Goal: Task Accomplishment & Management: Complete application form

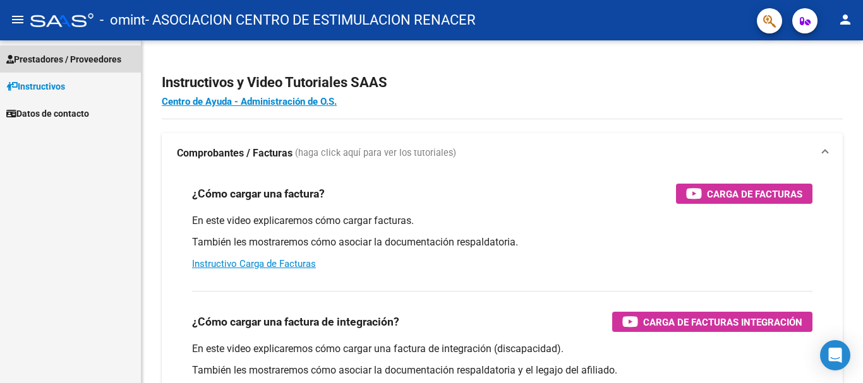
click at [73, 60] on span "Prestadores / Proveedores" at bounding box center [63, 59] width 115 height 14
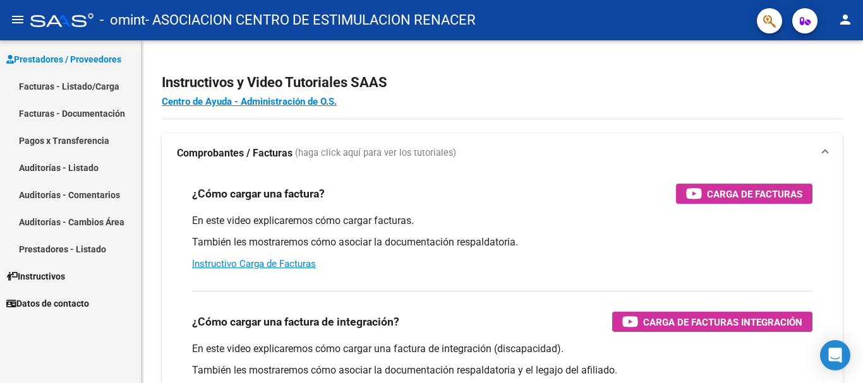
click at [88, 85] on link "Facturas - Listado/Carga" at bounding box center [70, 86] width 141 height 27
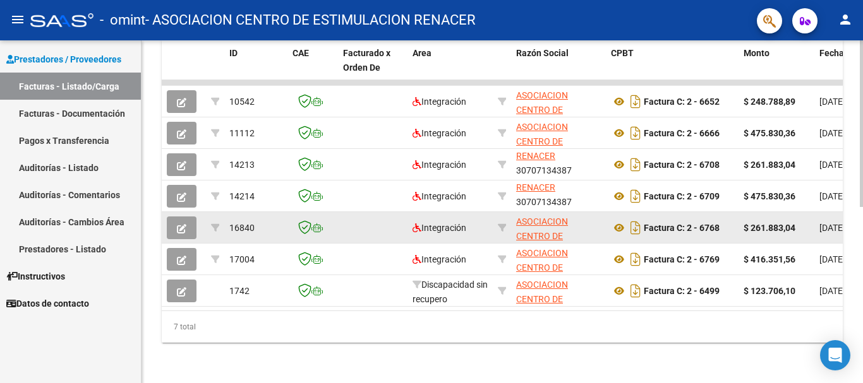
click at [183, 224] on icon "button" at bounding box center [181, 228] width 9 height 9
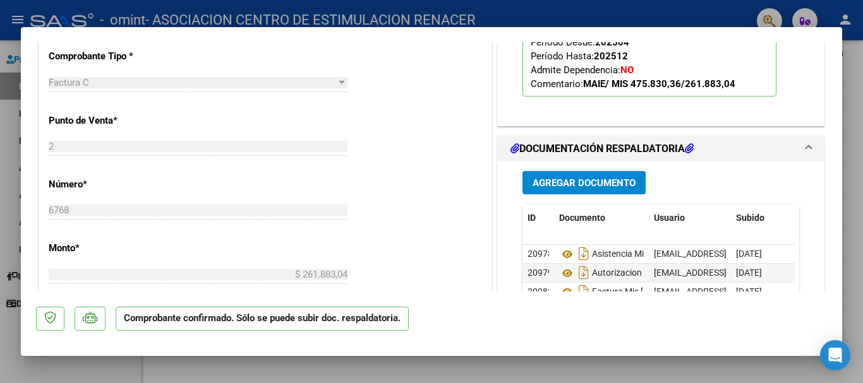
scroll to position [632, 0]
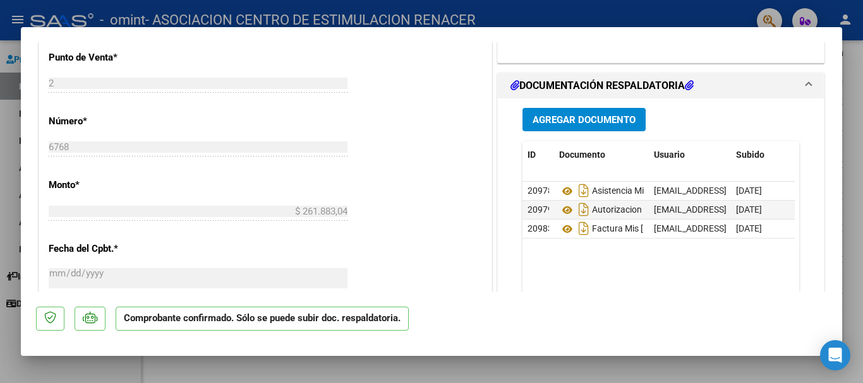
click at [860, 108] on div at bounding box center [431, 191] width 863 height 383
type input "$ 0,00"
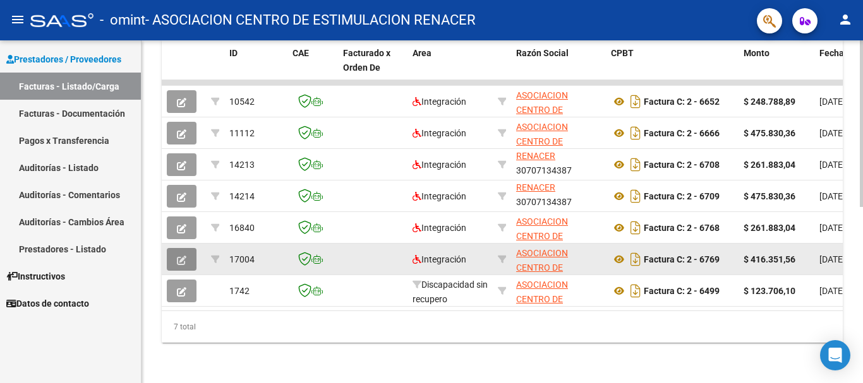
click at [188, 251] on button "button" at bounding box center [182, 259] width 30 height 23
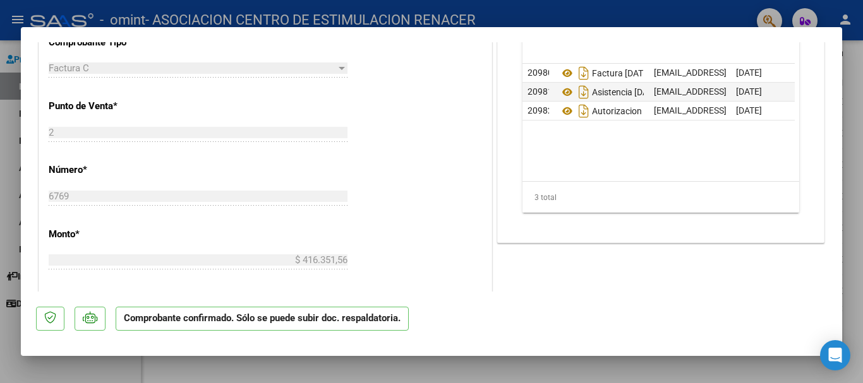
scroll to position [505, 0]
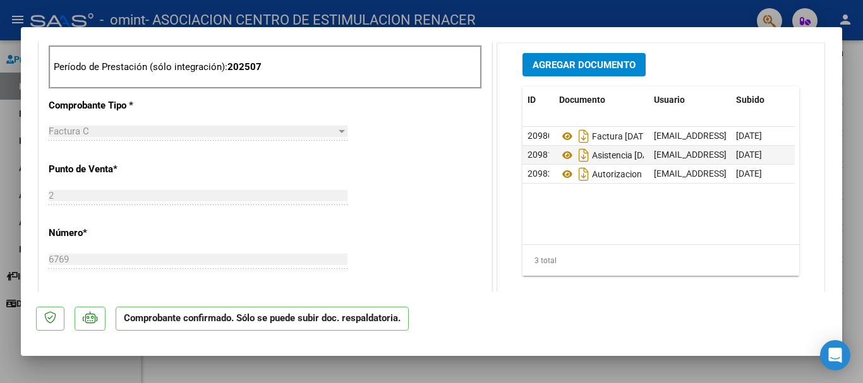
click at [858, 121] on div at bounding box center [431, 191] width 863 height 383
type input "$ 0,00"
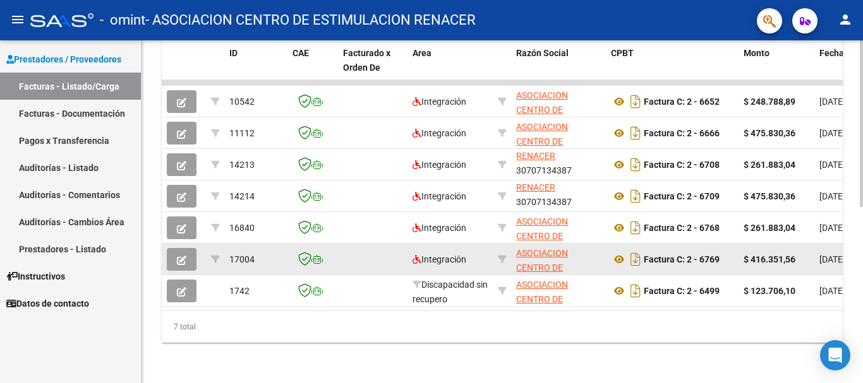
scroll to position [1, 0]
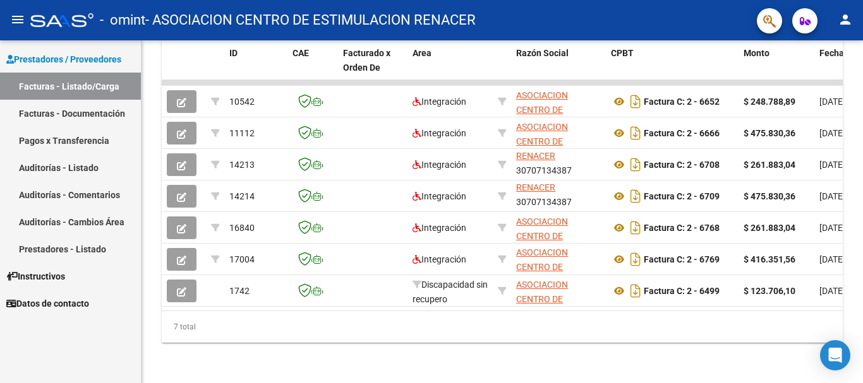
click at [52, 57] on span "Prestadores / Proveedores" at bounding box center [63, 59] width 115 height 14
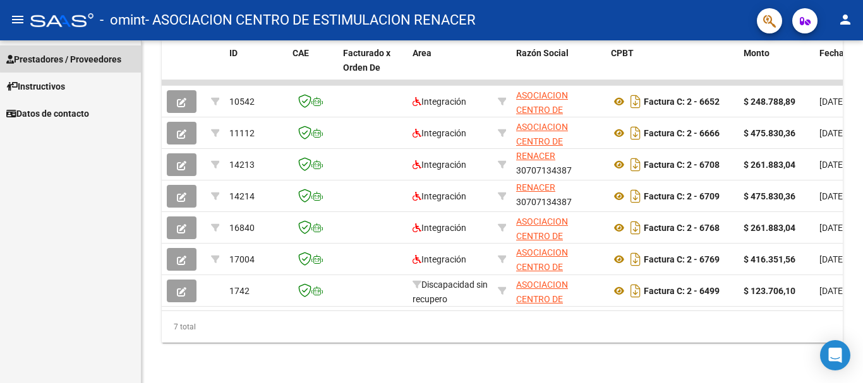
click at [85, 57] on span "Prestadores / Proveedores" at bounding box center [63, 59] width 115 height 14
